Goal: Complete application form: Complete application form

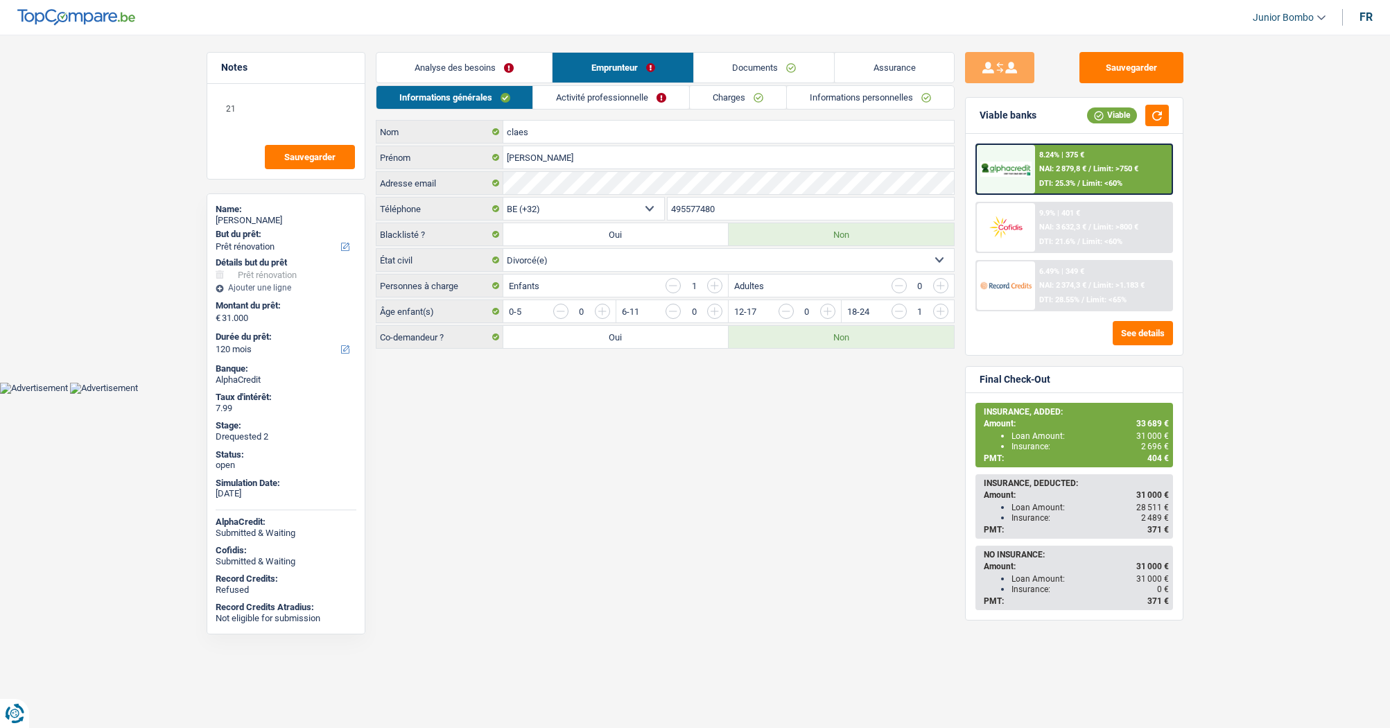
select select "renovation"
select select "120"
select select "32"
select select "divorced"
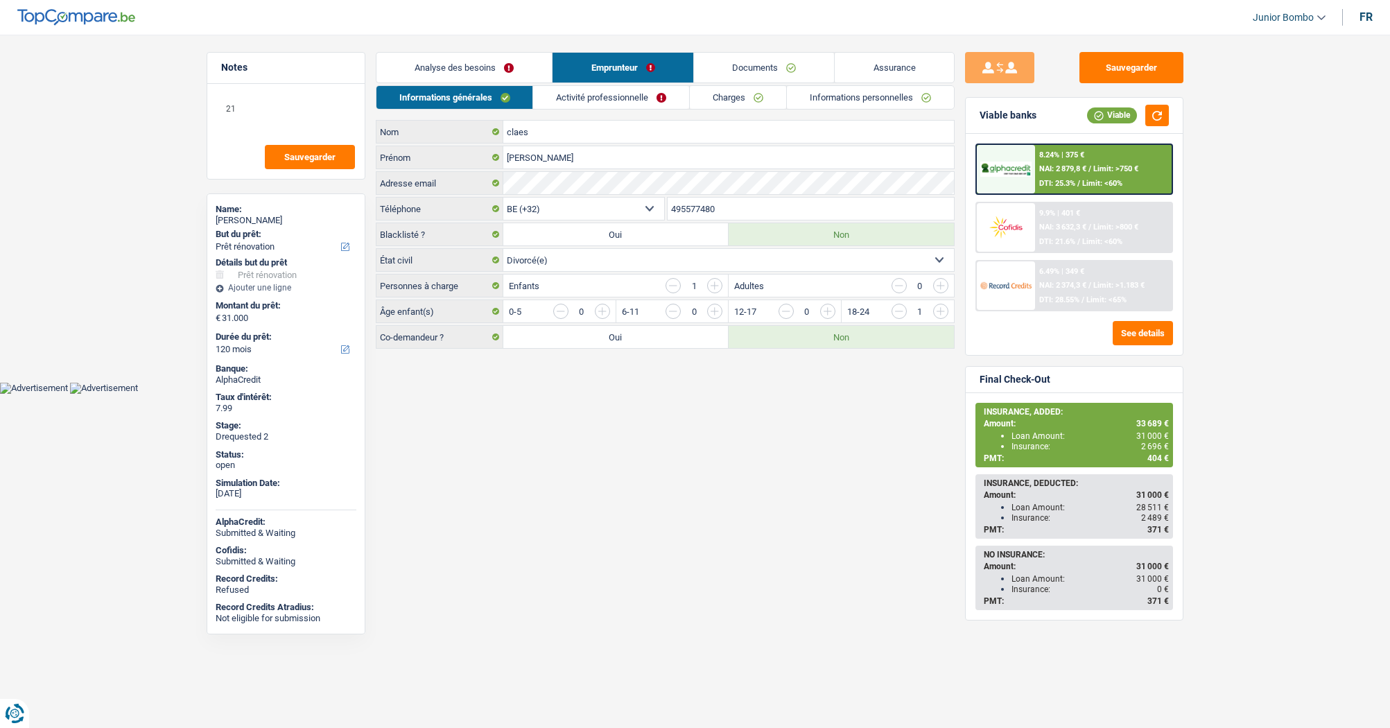
select select "publicEmployee"
select select "familyAllowances"
select select "netSalary"
select select "alimony"
select select "mealVouchers"
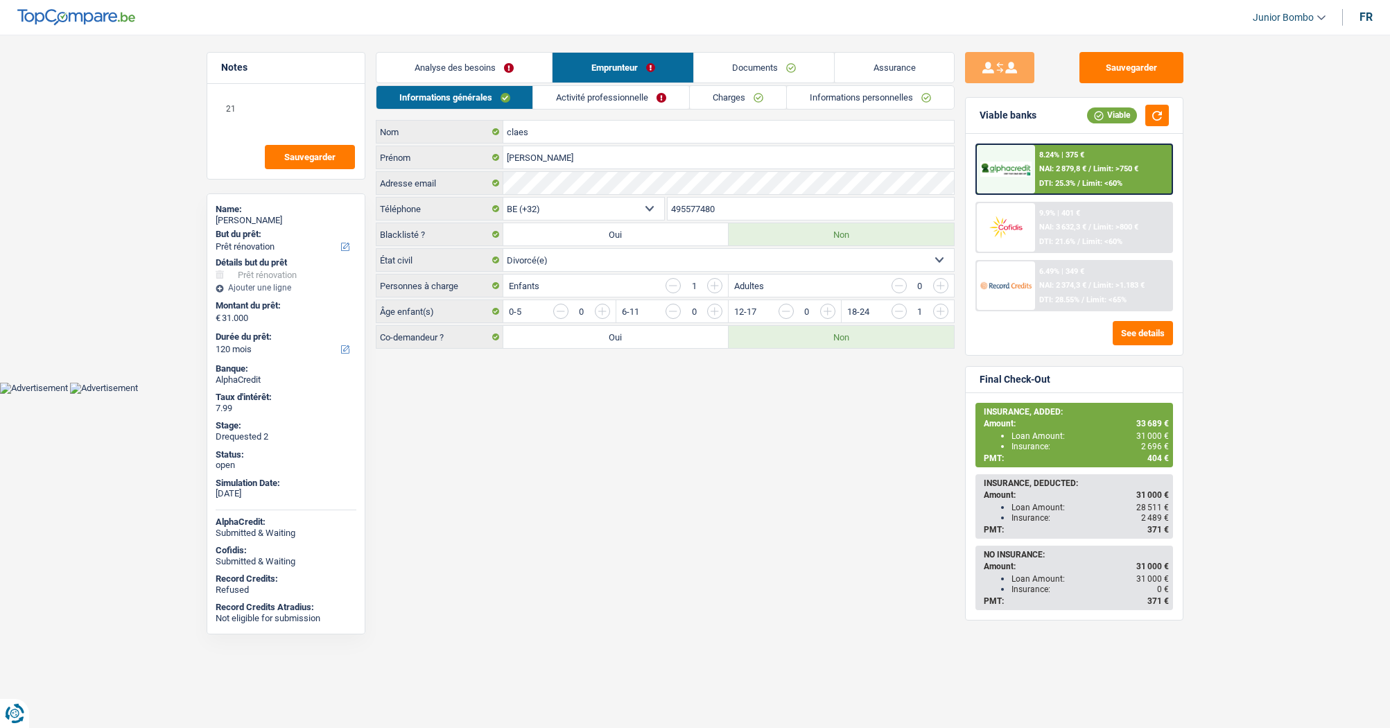
select select "BE"
select select "stateUniversityEu"
click at [633, 102] on link "Activité professionnelle" at bounding box center [611, 97] width 156 height 23
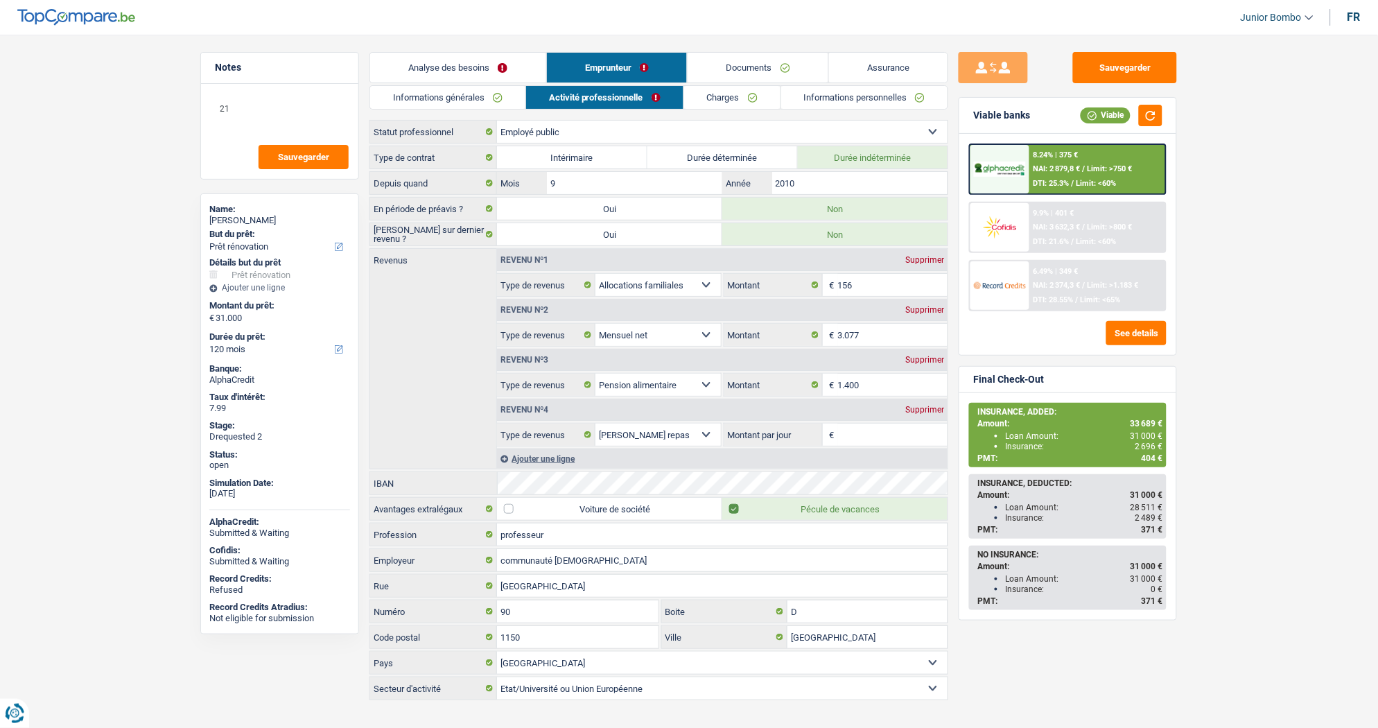
click at [710, 102] on link "Charges" at bounding box center [732, 97] width 96 height 23
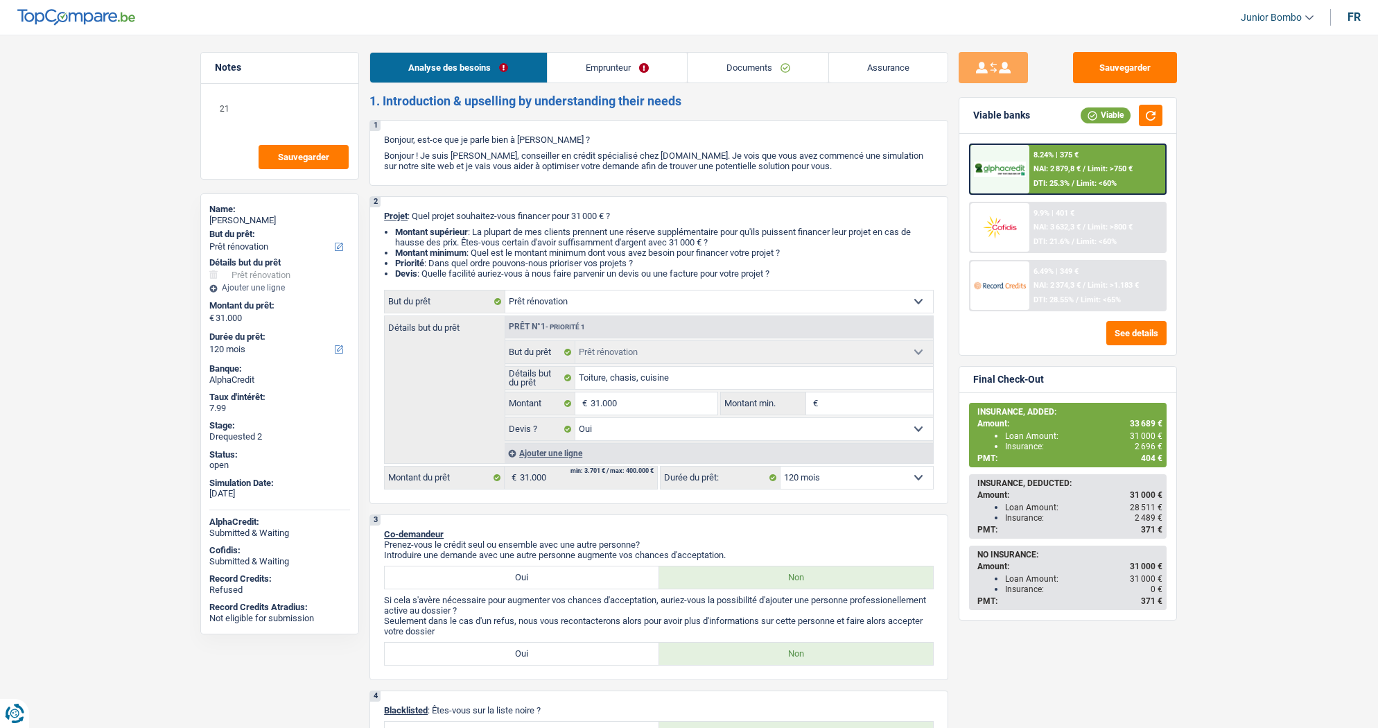
select select "renovation"
select select "120"
select select "renovation"
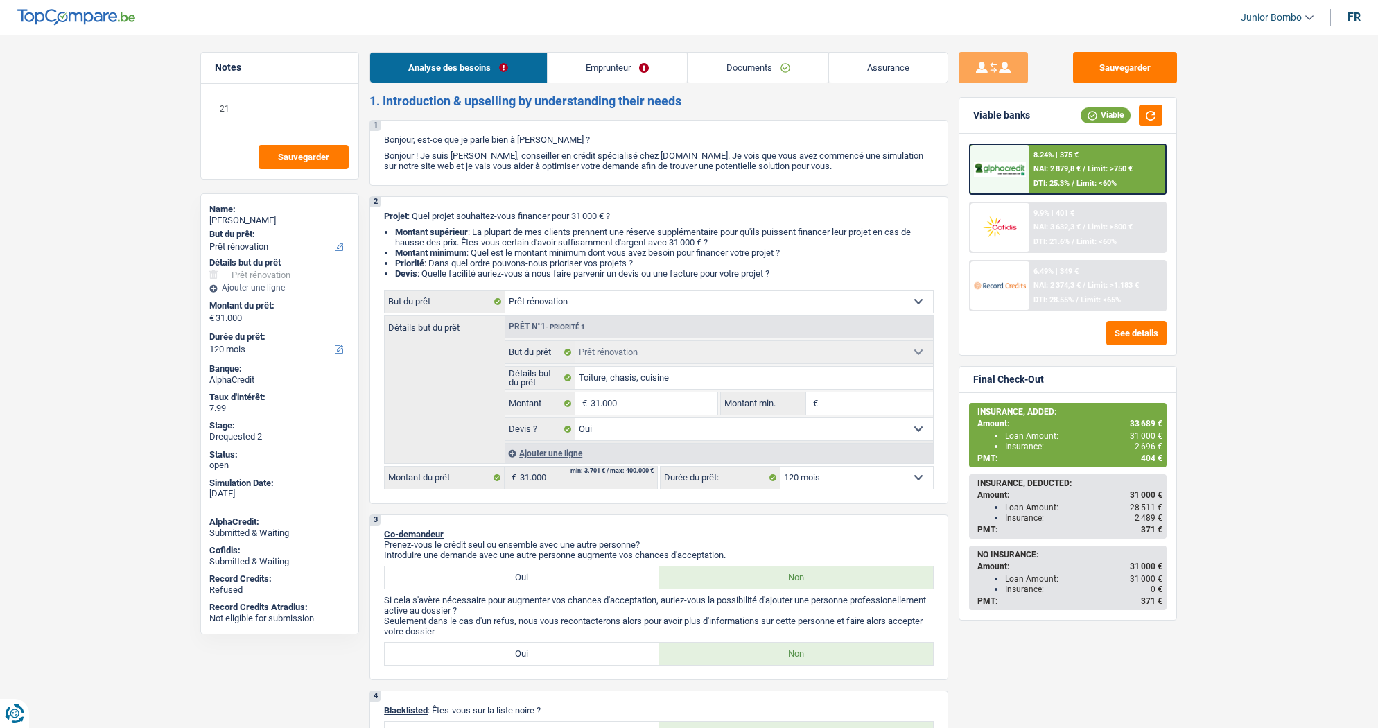
select select "yes"
select select "120"
select select "publicEmployee"
select select "familyAllowances"
select select "netSalary"
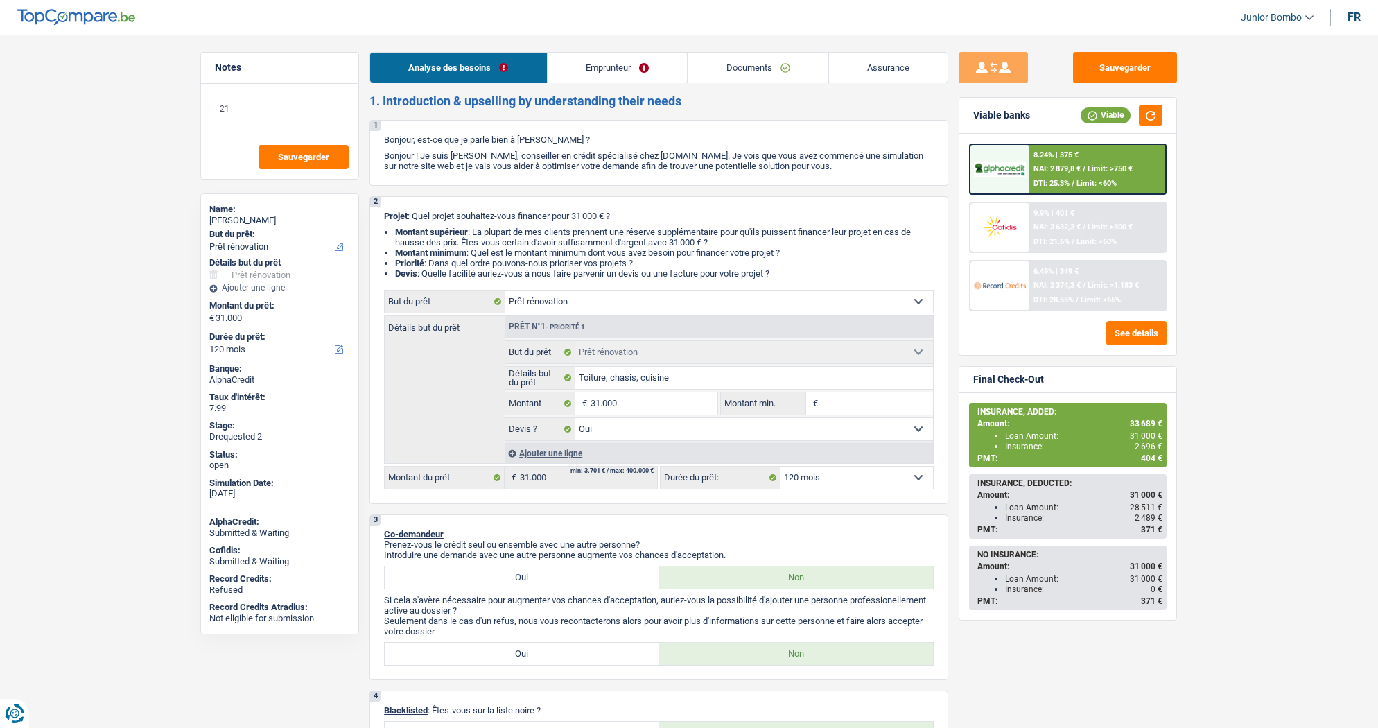
select select "alimony"
select select "mealVouchers"
select select "ownerWithMortgage"
select select "mortgage"
select select "300"
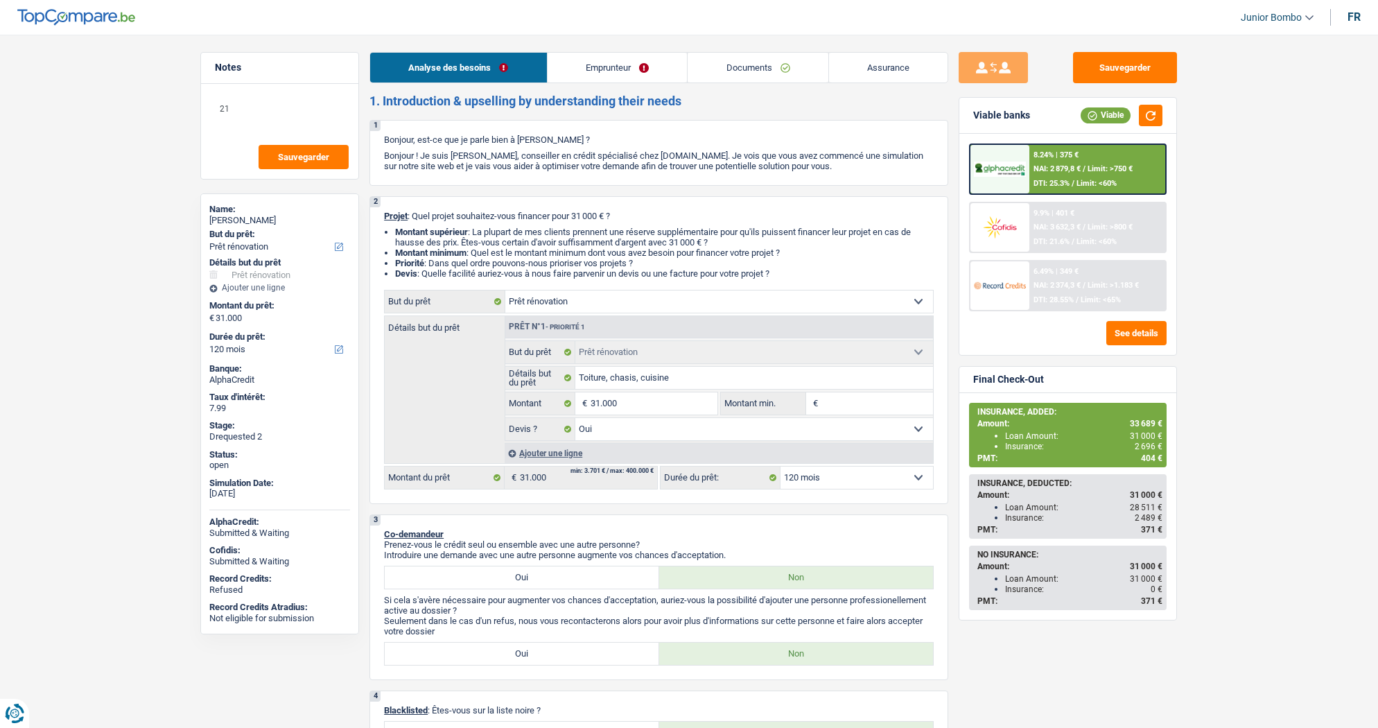
select select "renovation"
select select "yes"
select select "120"
click at [671, 57] on link "Emprunteur" at bounding box center [618, 68] width 140 height 30
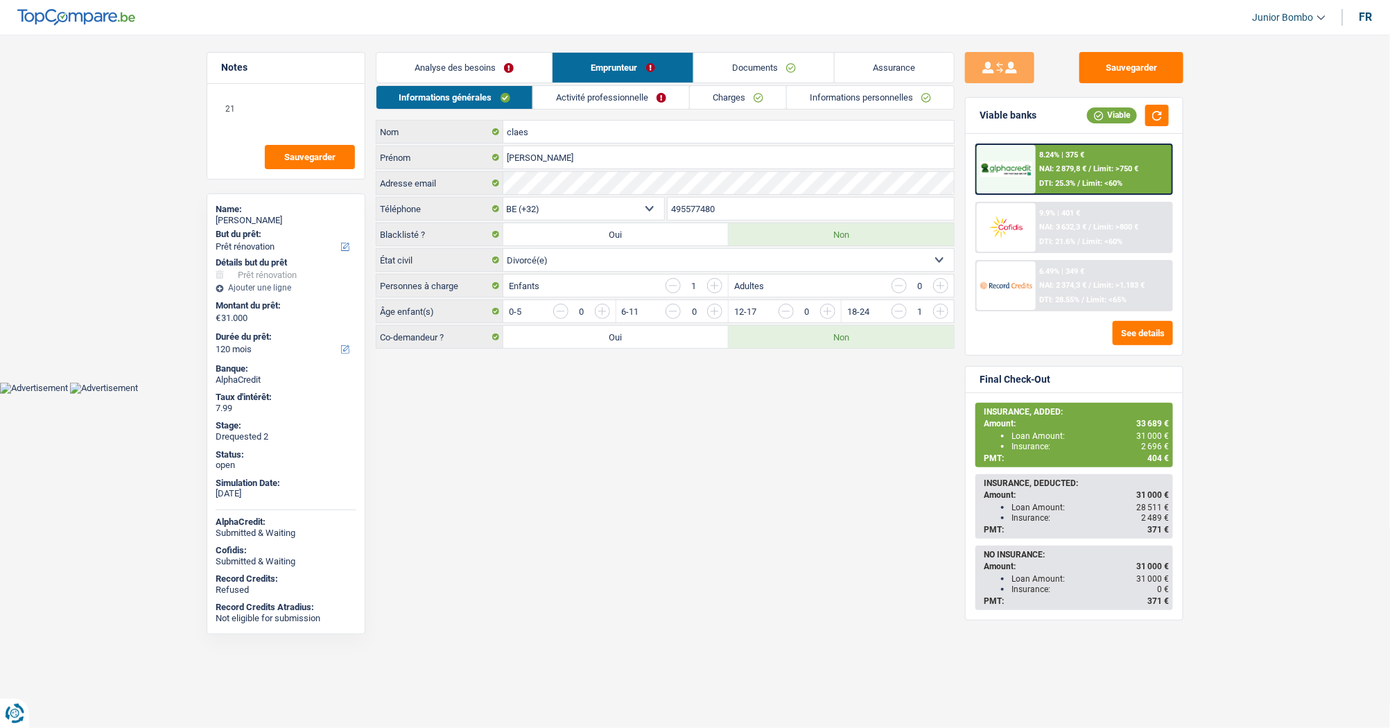
click at [641, 100] on link "Activité professionnelle" at bounding box center [611, 97] width 156 height 23
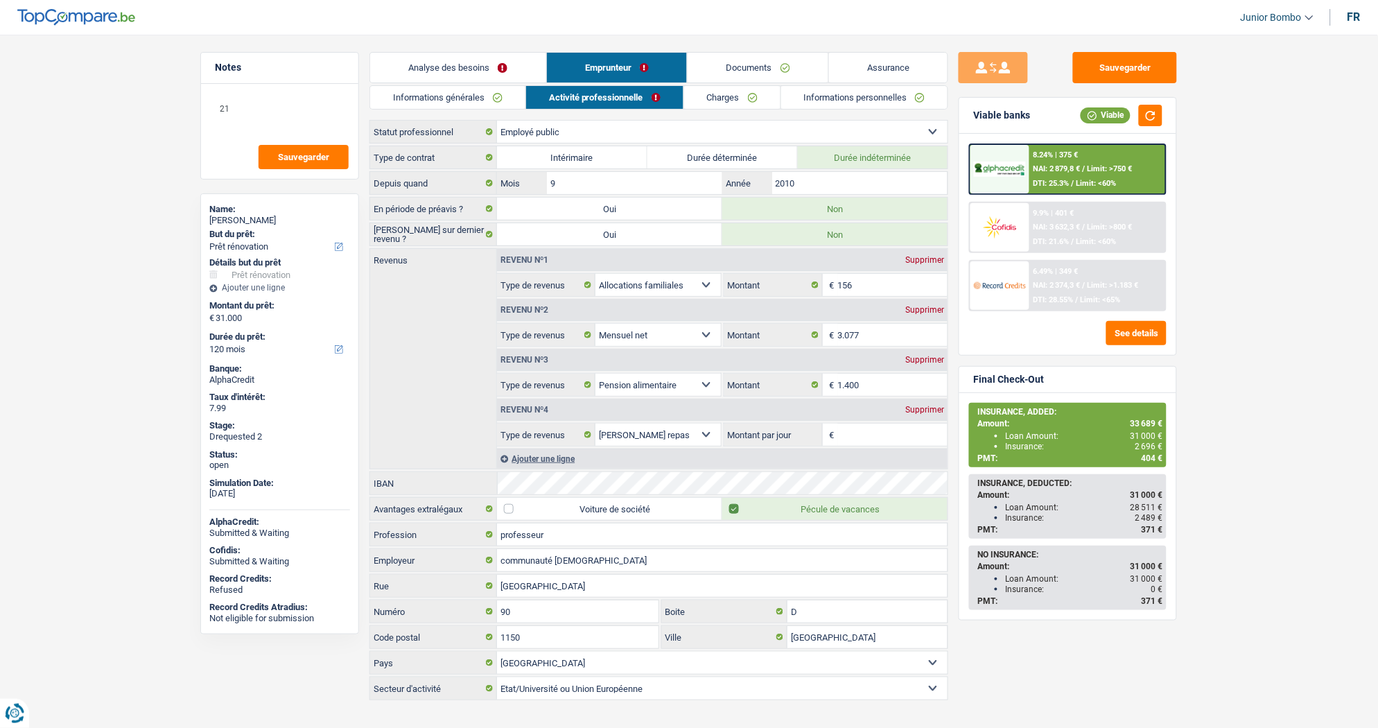
click at [733, 94] on link "Charges" at bounding box center [732, 97] width 96 height 23
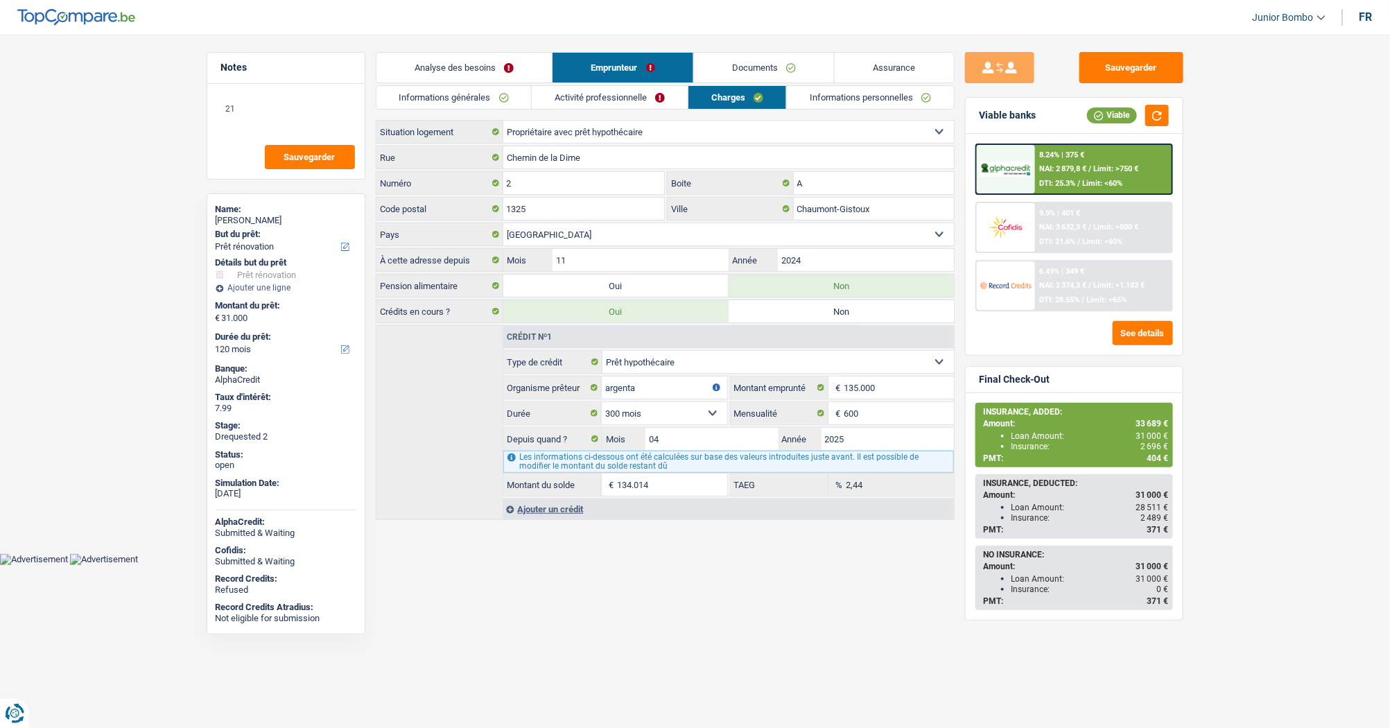
click at [854, 104] on link "Informations personnelles" at bounding box center [870, 97] width 167 height 23
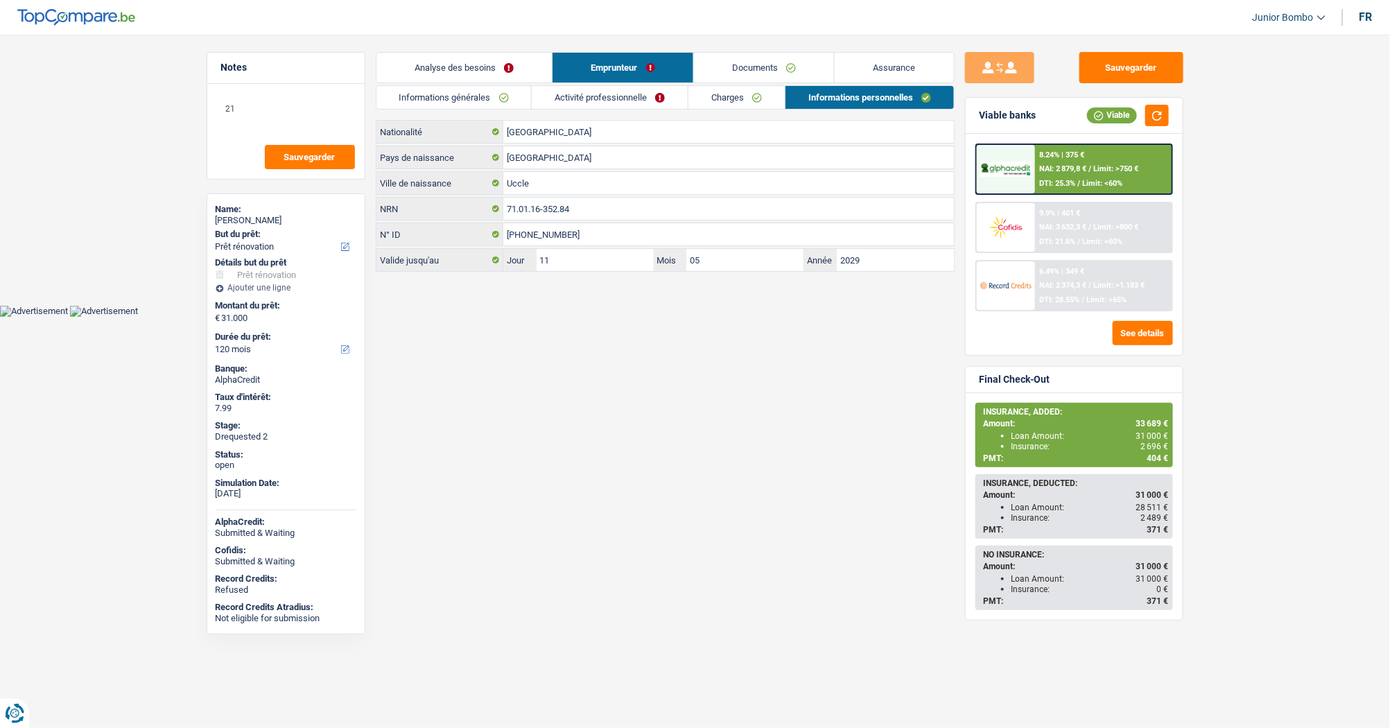
click at [570, 103] on link "Activité professionnelle" at bounding box center [610, 97] width 156 height 23
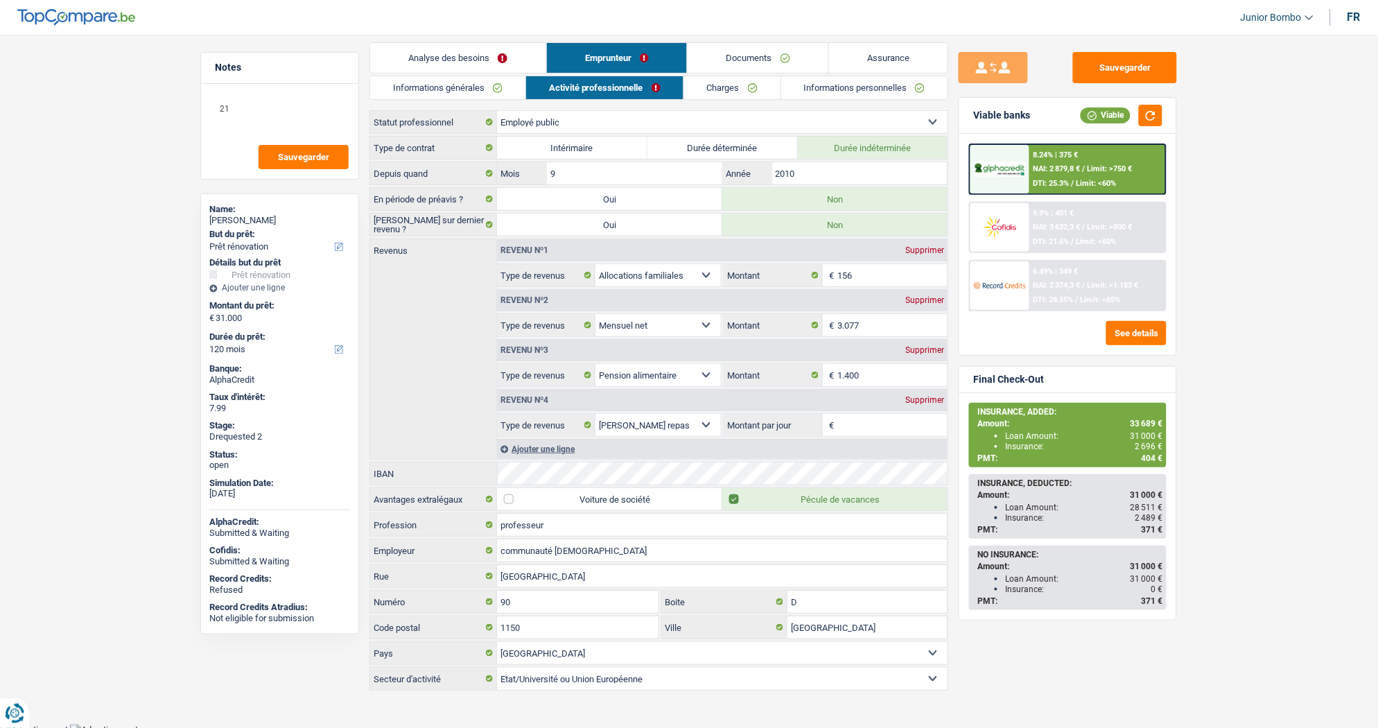
scroll to position [12, 0]
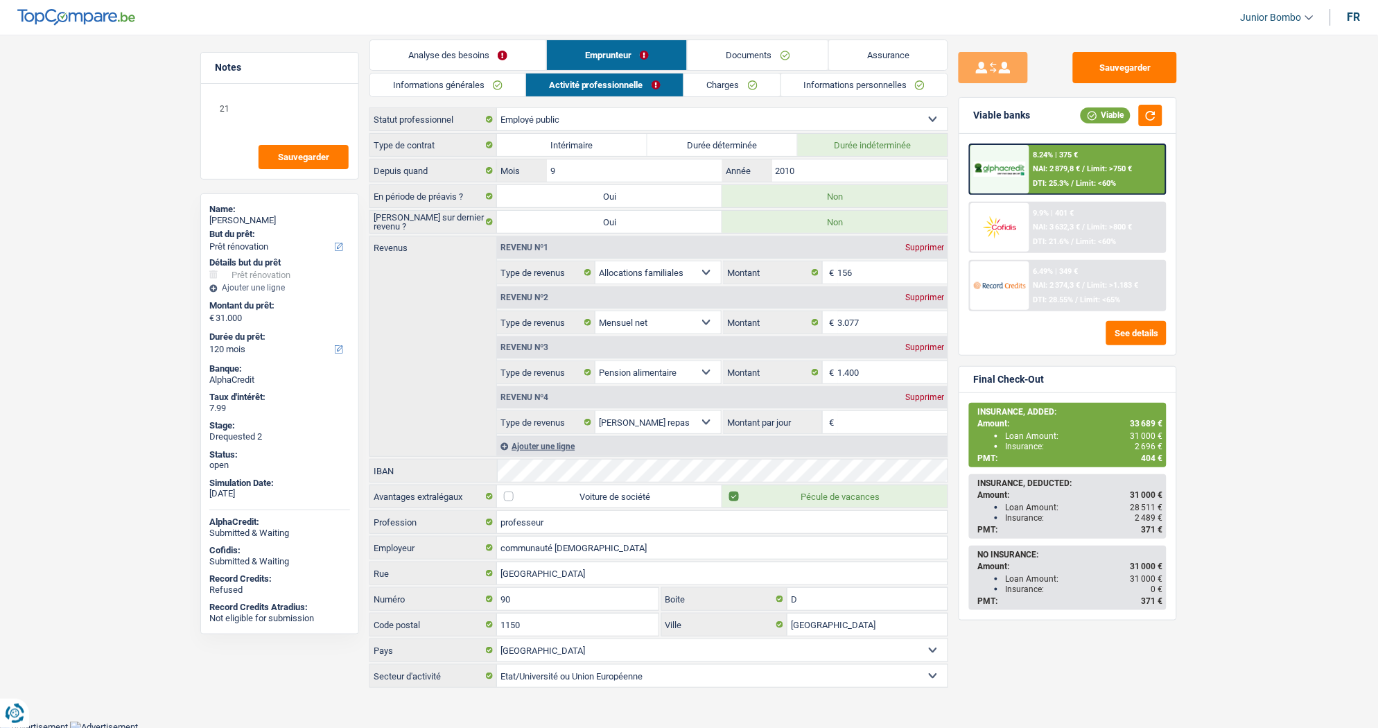
click at [452, 51] on link "Analyse des besoins" at bounding box center [458, 55] width 176 height 30
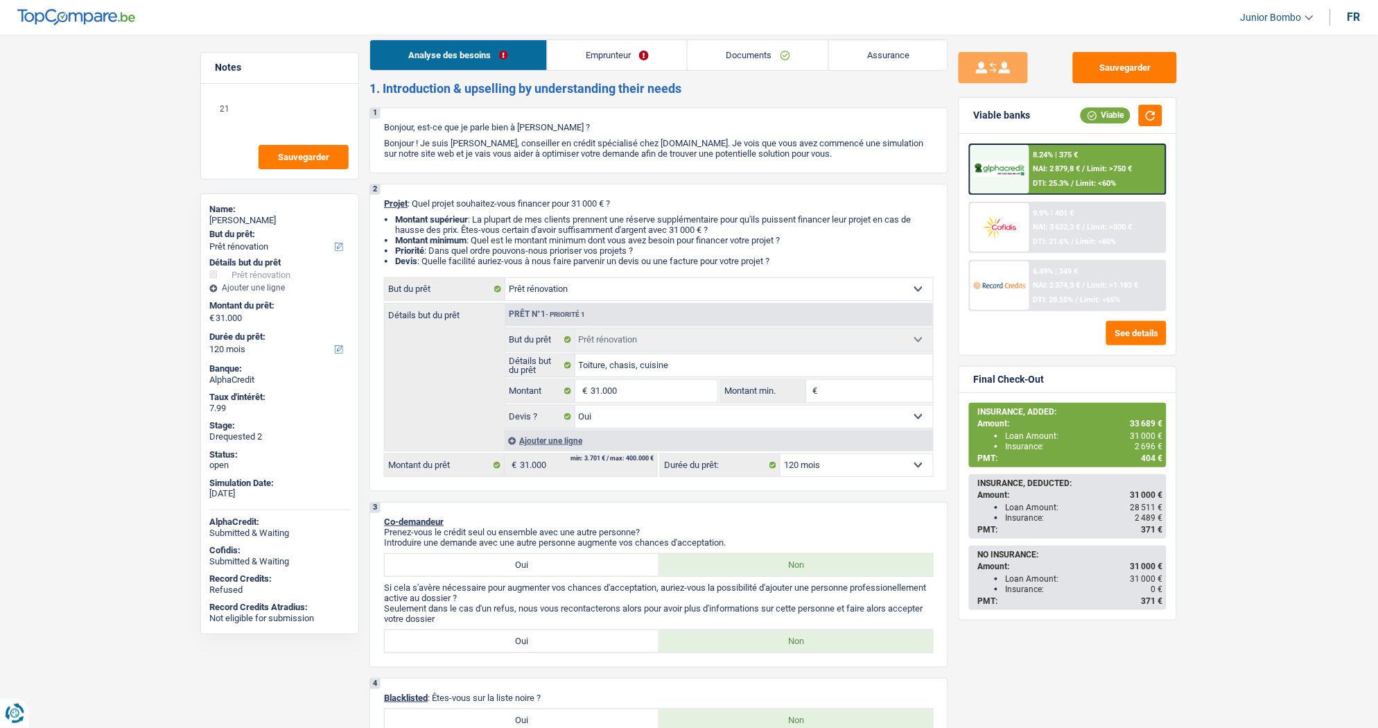
click at [569, 58] on link "Emprunteur" at bounding box center [618, 55] width 140 height 30
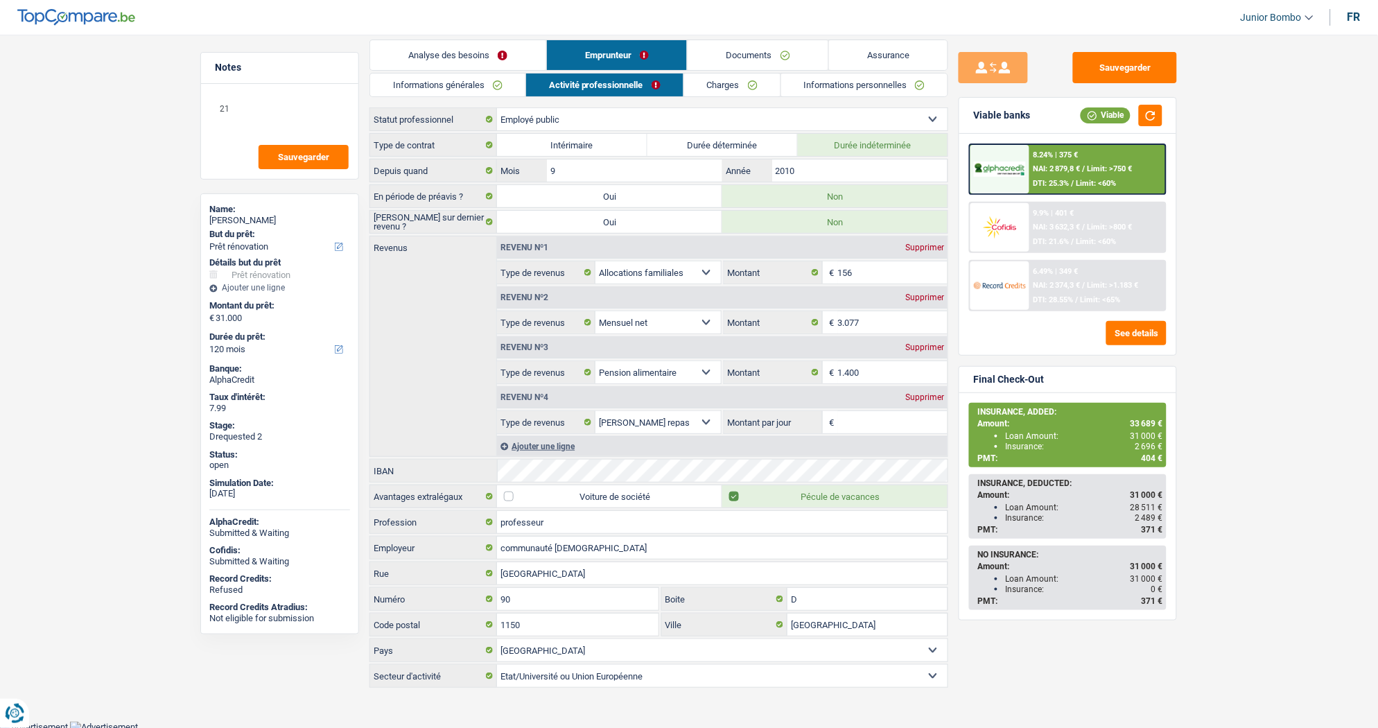
click at [471, 78] on link "Informations générales" at bounding box center [447, 84] width 155 height 23
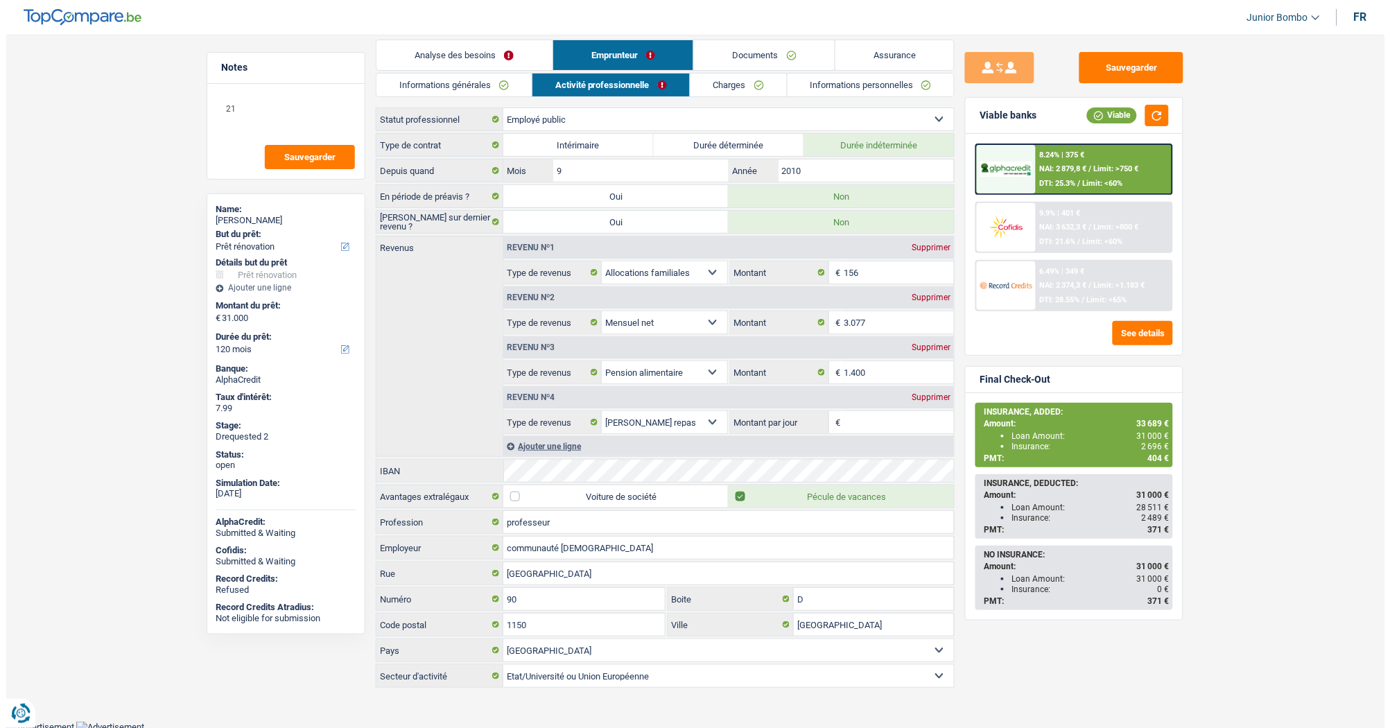
scroll to position [0, 0]
